Goal: Find specific page/section: Find specific page/section

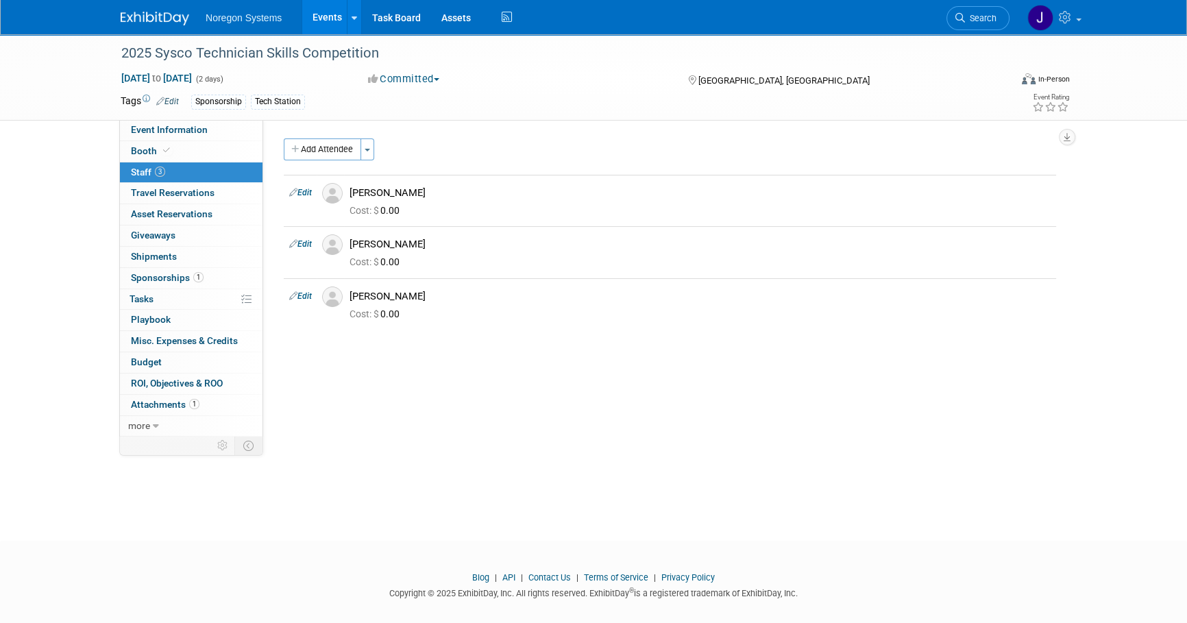
click at [153, 23] on img at bounding box center [155, 19] width 69 height 14
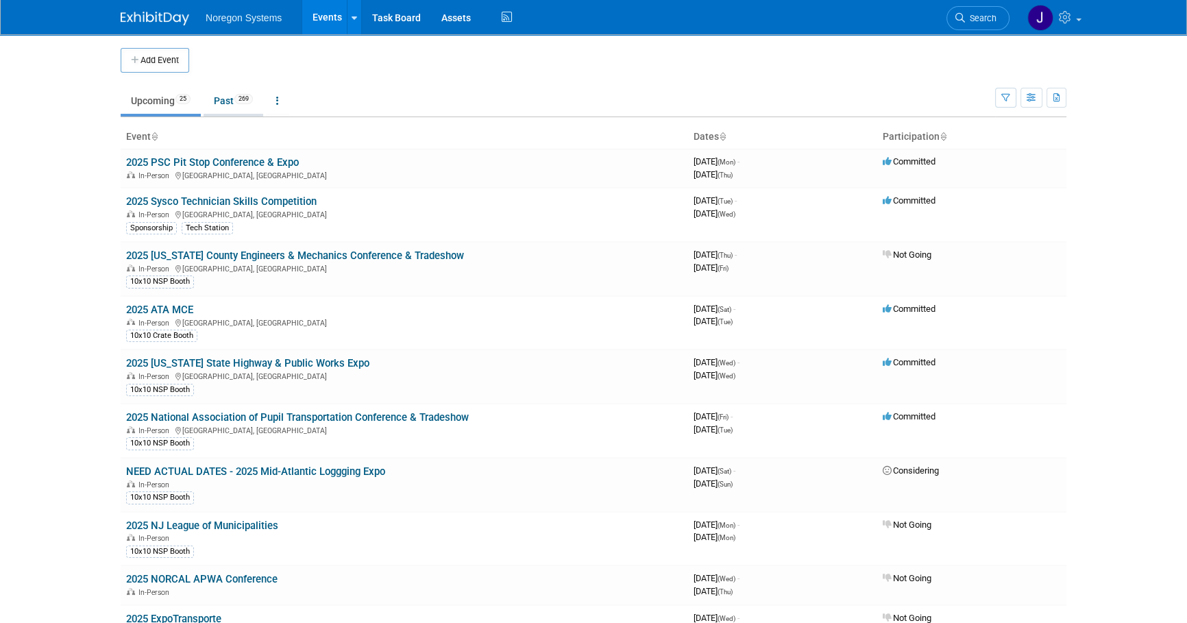
click at [227, 107] on link "Past 269" at bounding box center [233, 101] width 60 height 26
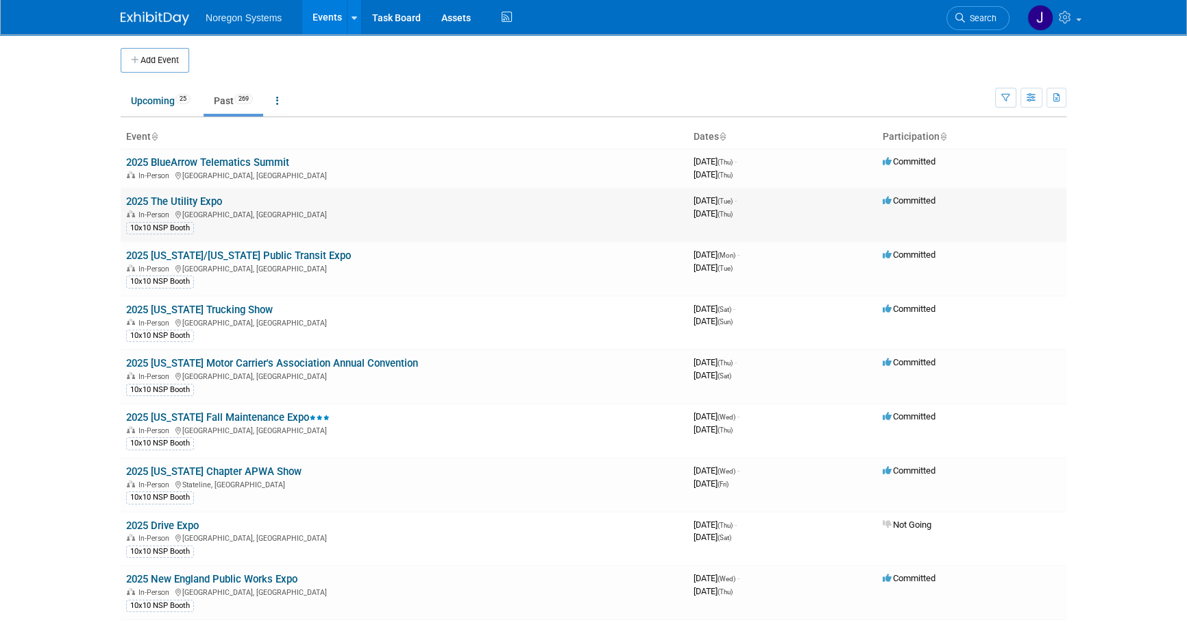
click at [208, 195] on link "2025 The Utility Expo" at bounding box center [174, 201] width 96 height 12
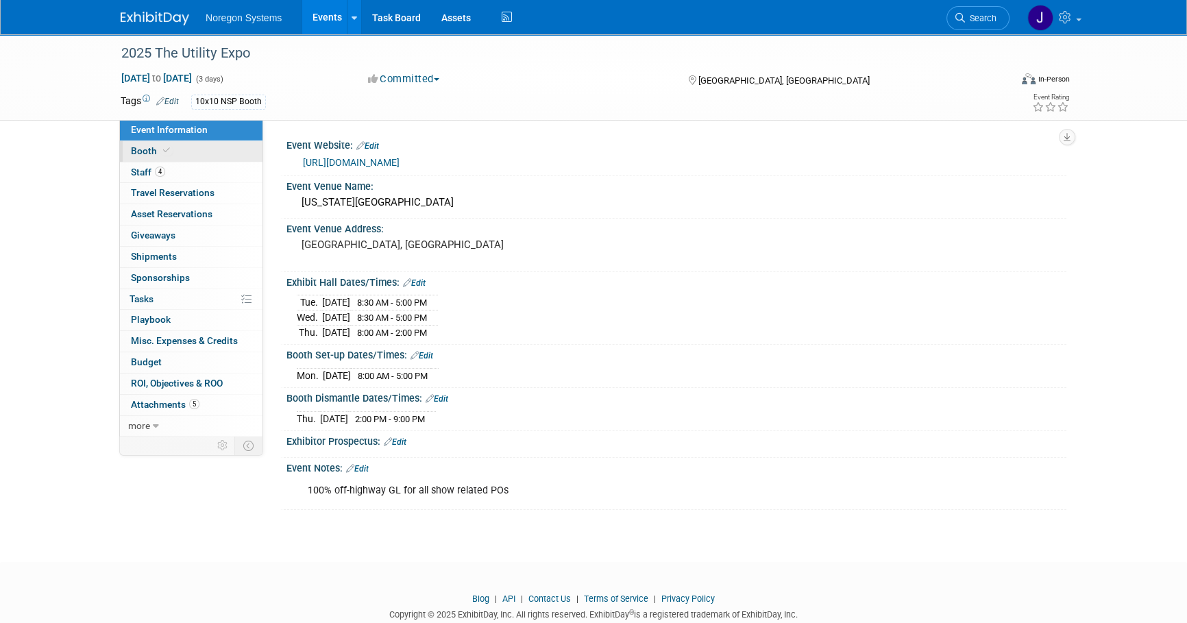
click at [221, 145] on link "Booth" at bounding box center [191, 151] width 143 height 21
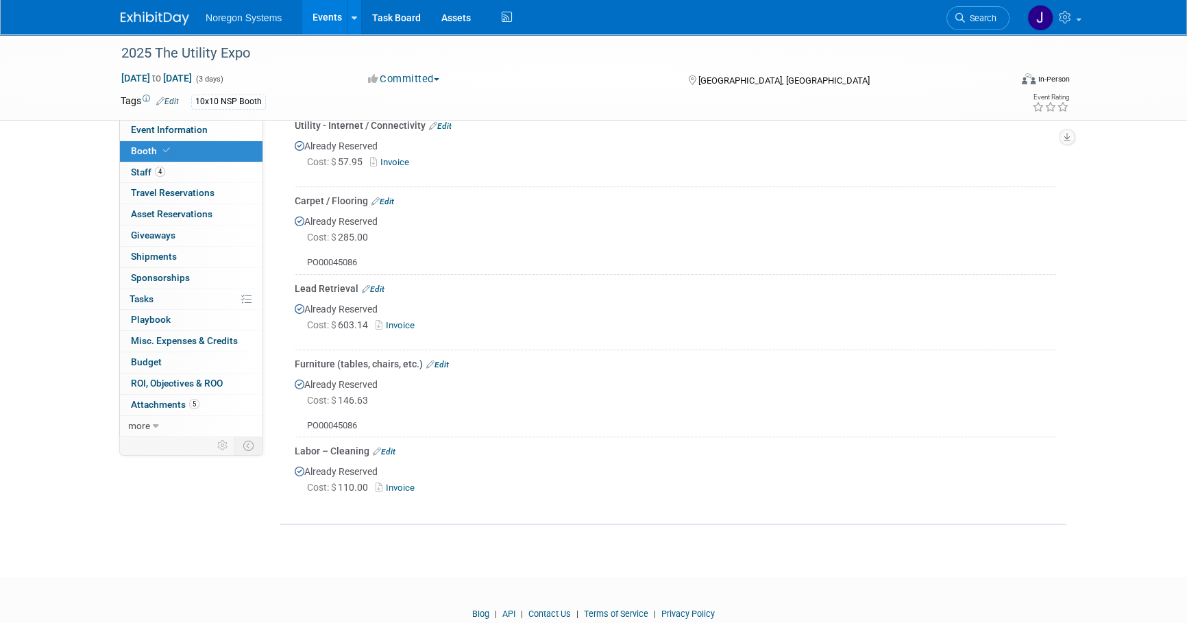
scroll to position [469, 0]
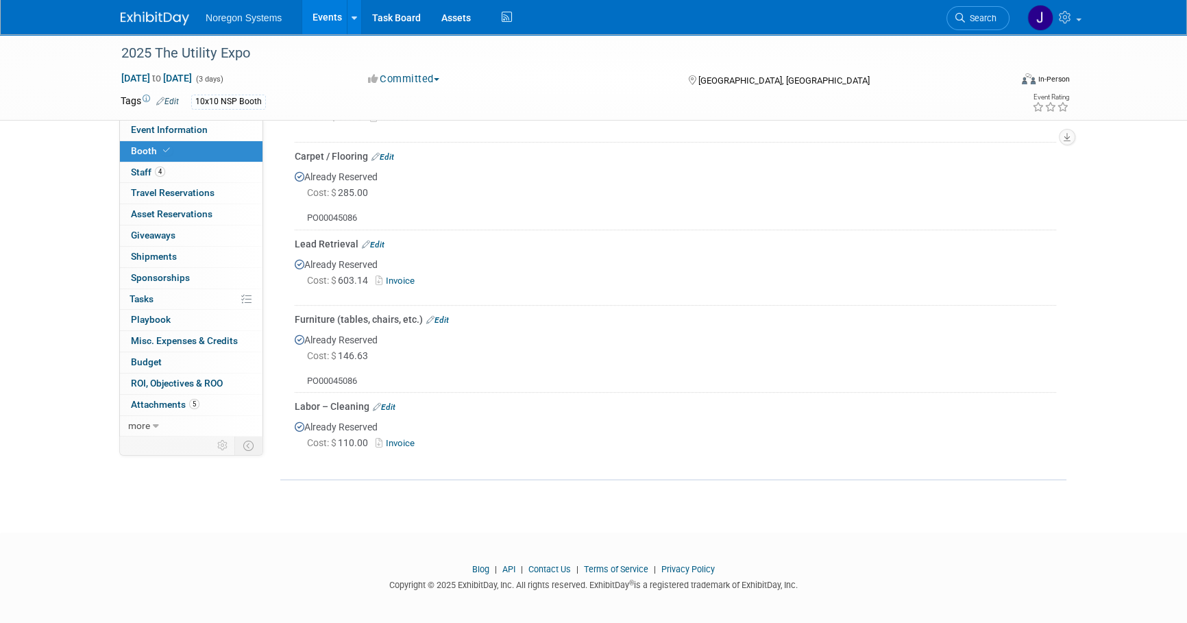
click at [407, 277] on link "Invoice" at bounding box center [397, 280] width 45 height 10
